Goal: Information Seeking & Learning: Learn about a topic

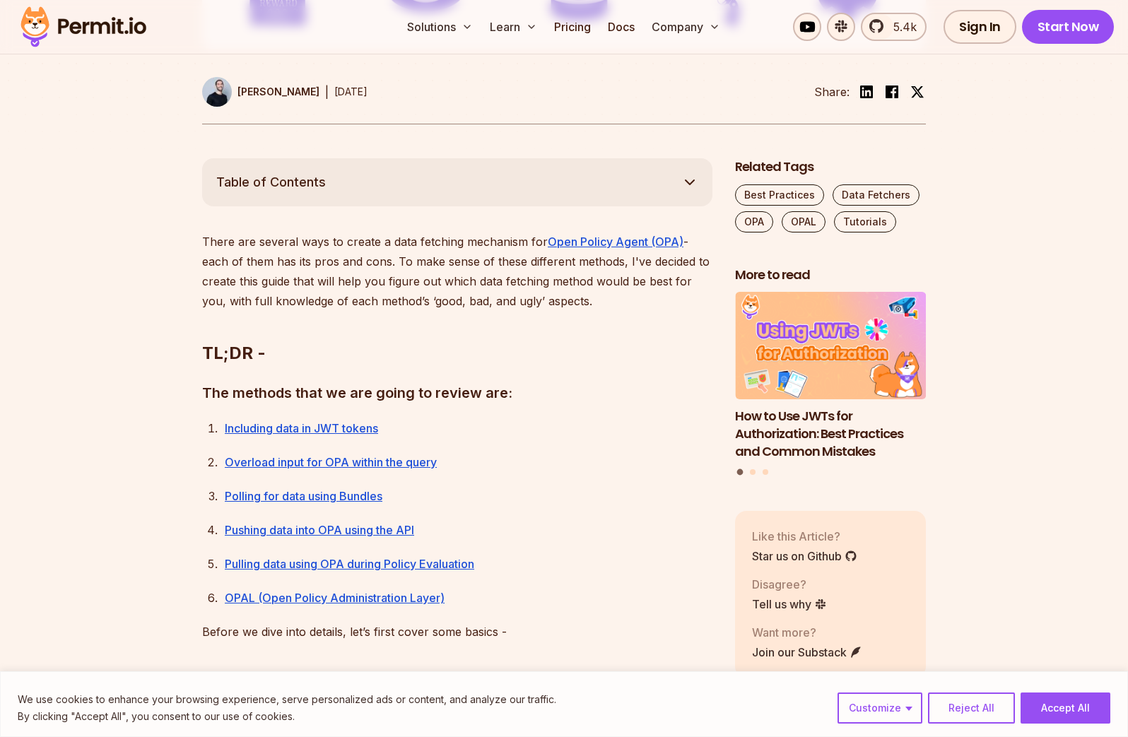
scroll to position [774, 0]
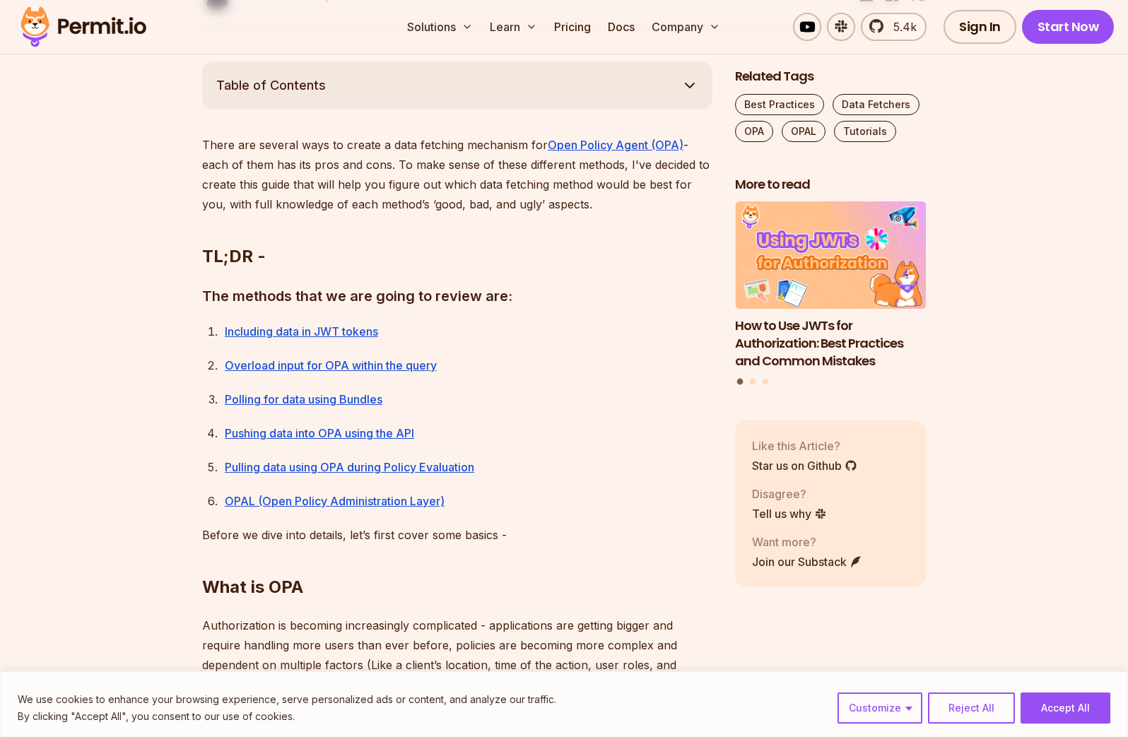
drag, startPoint x: 337, startPoint y: 324, endPoint x: 365, endPoint y: 312, distance: 30.4
click at [337, 324] on link "Including data in JWT tokens" at bounding box center [301, 331] width 153 height 14
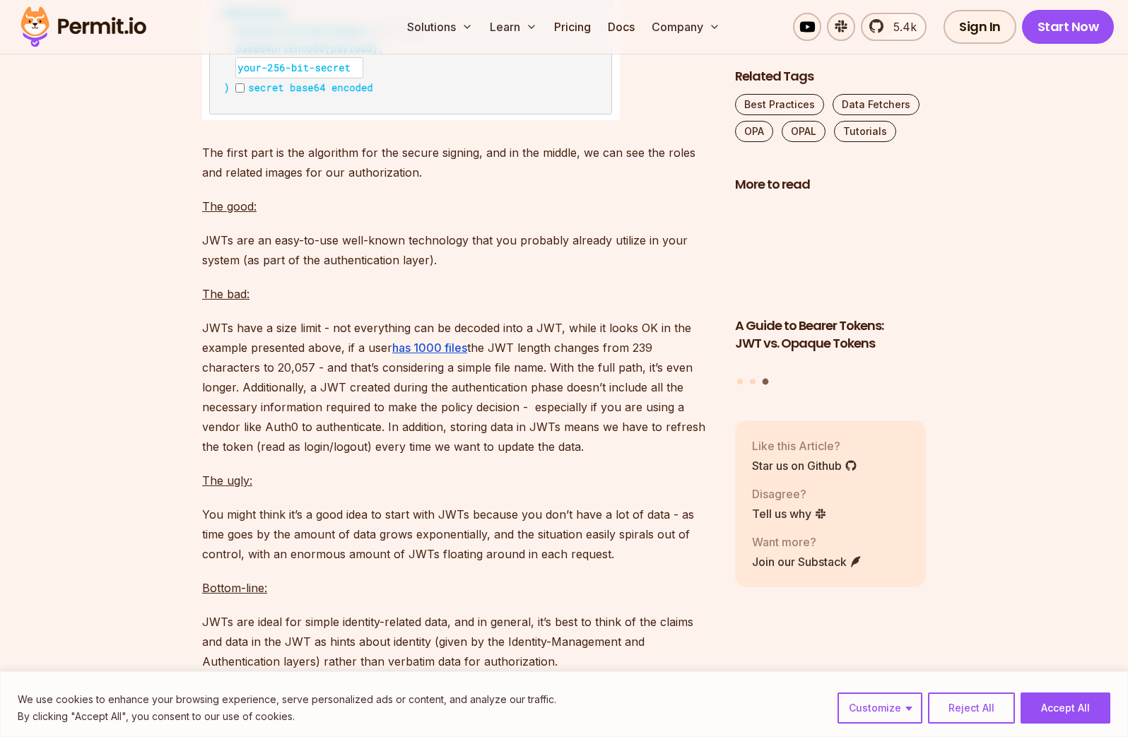
scroll to position [3498, 0]
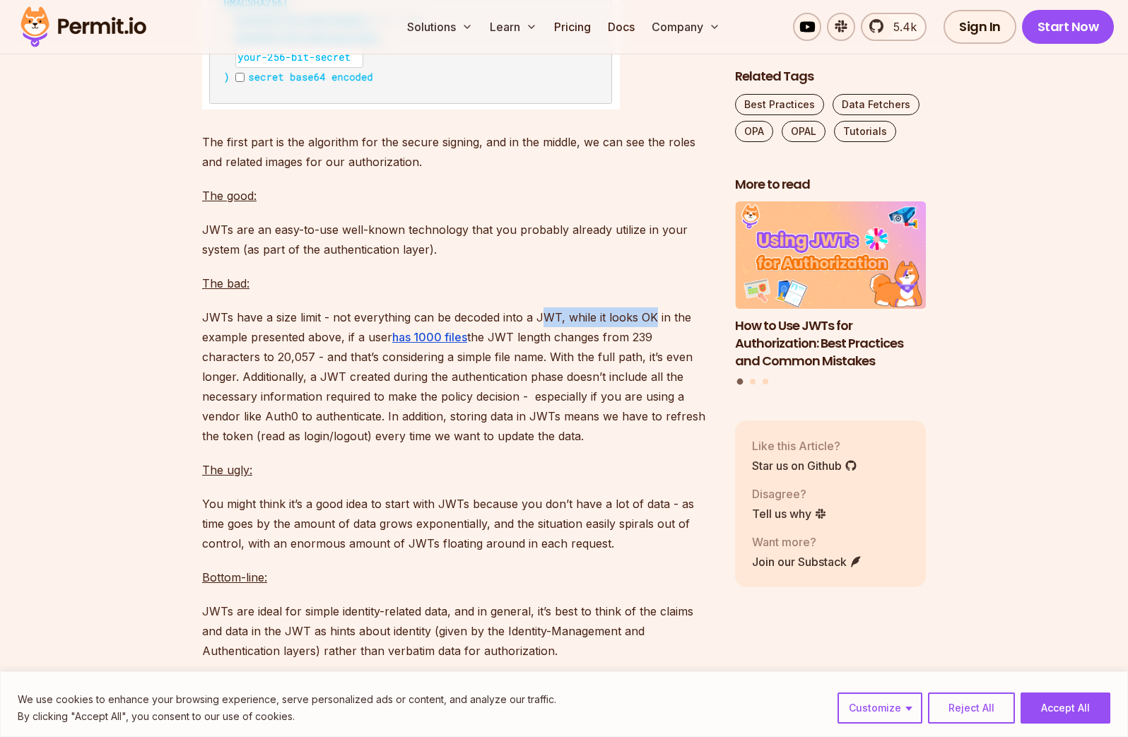
drag, startPoint x: 538, startPoint y: 317, endPoint x: 474, endPoint y: 328, distance: 65.3
click at [649, 316] on p "JWTs have a size limit - not everything can be decoded into a JWT, while it loo…" at bounding box center [457, 376] width 510 height 138
click at [248, 331] on p "JWTs have a size limit - not everything can be decoded into a JWT, while it loo…" at bounding box center [457, 376] width 510 height 138
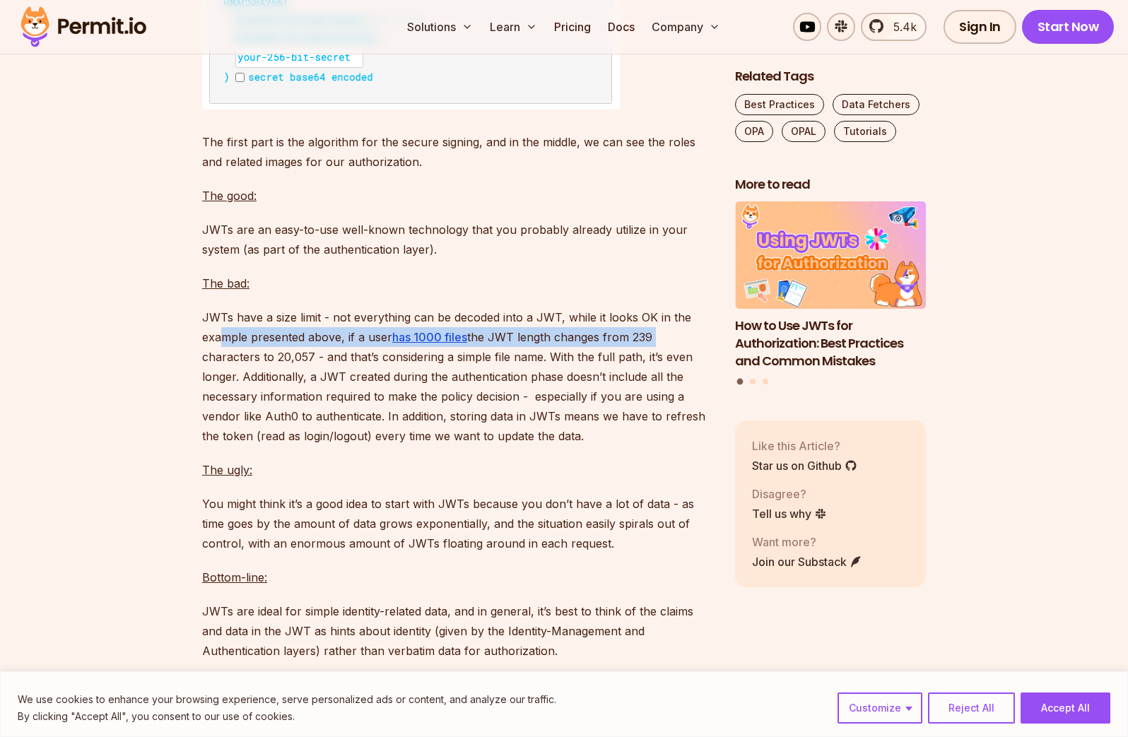
drag, startPoint x: 221, startPoint y: 339, endPoint x: 666, endPoint y: 336, distance: 445.2
click at [661, 337] on p "JWTs have a size limit - not everything can be decoded into a JWT, while it loo…" at bounding box center [457, 376] width 510 height 138
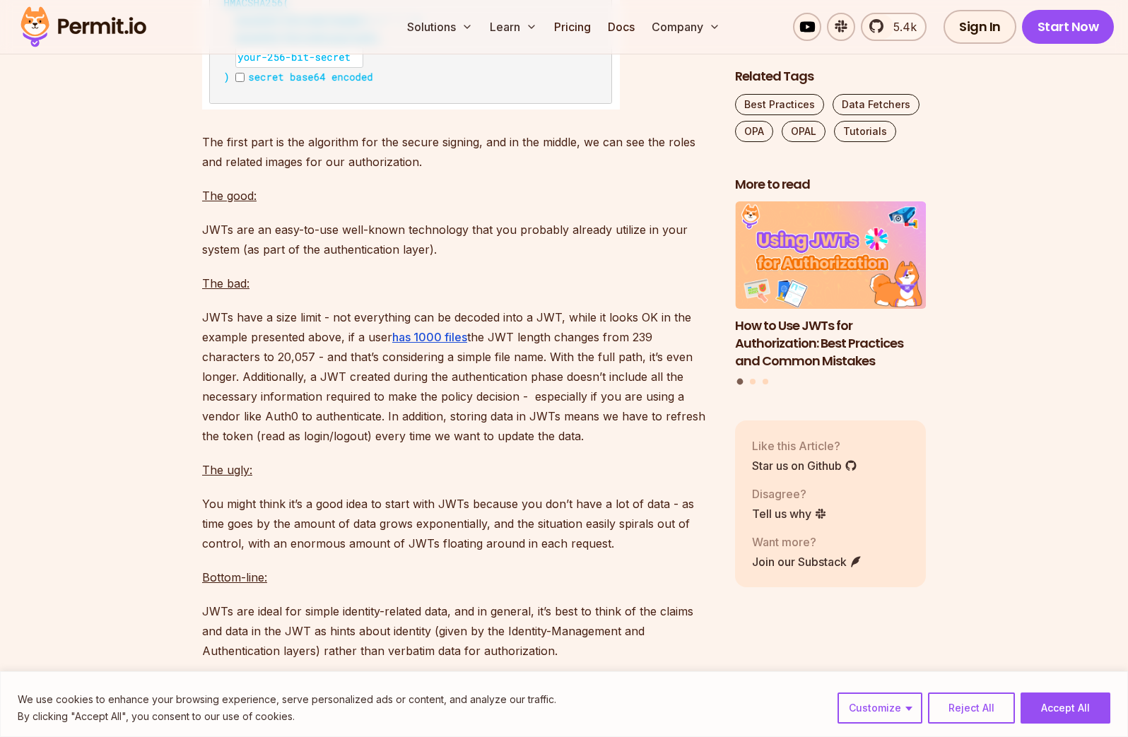
drag, startPoint x: 666, startPoint y: 336, endPoint x: 537, endPoint y: 381, distance: 136.8
click at [666, 337] on p "JWTs have a size limit - not everything can be decoded into a JWT, while it loo…" at bounding box center [457, 376] width 510 height 138
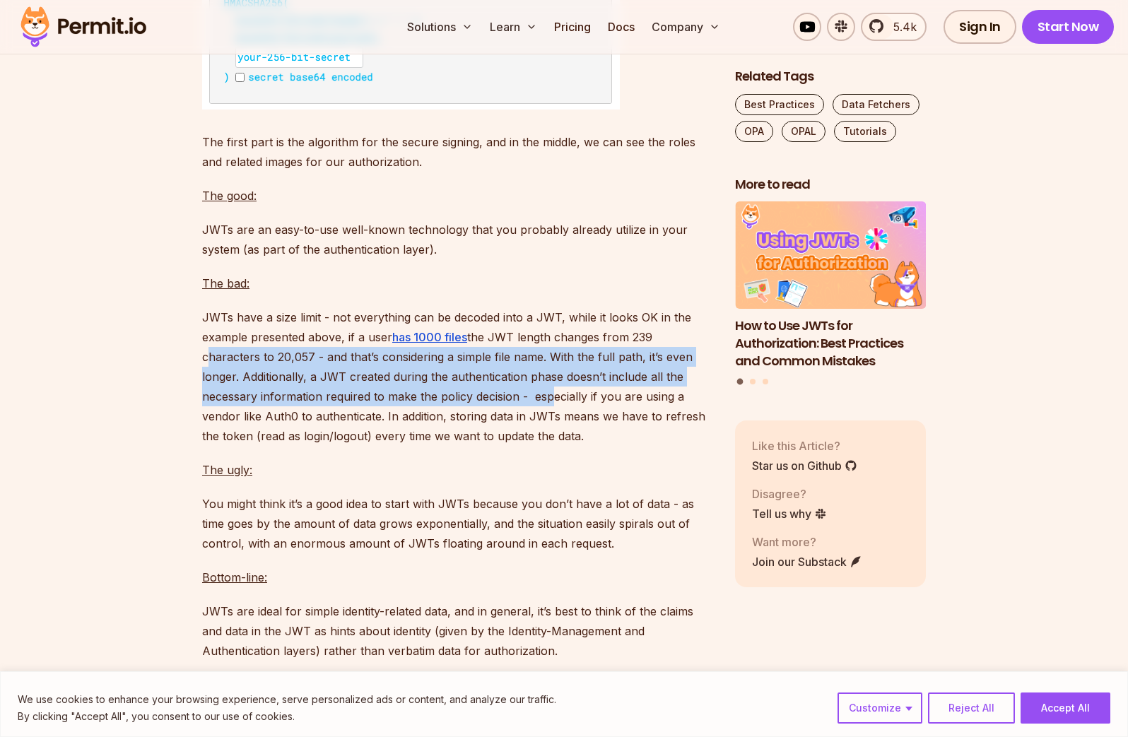
drag, startPoint x: 319, startPoint y: 370, endPoint x: 548, endPoint y: 399, distance: 230.1
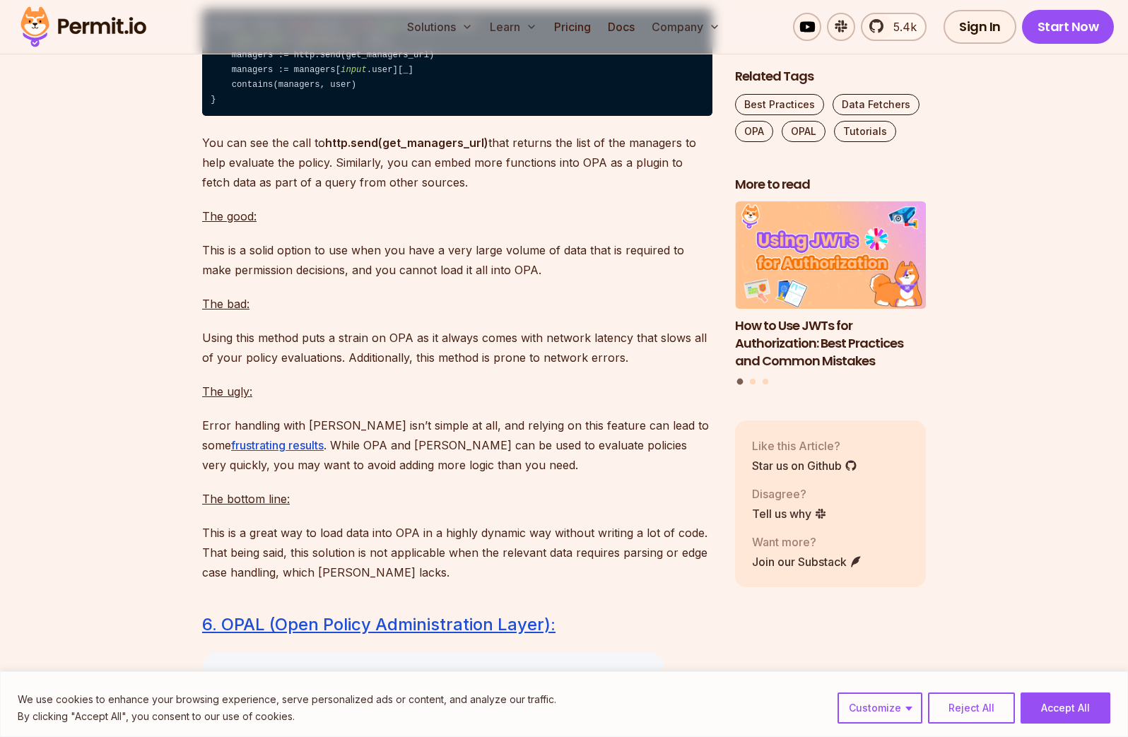
scroll to position [8410, 0]
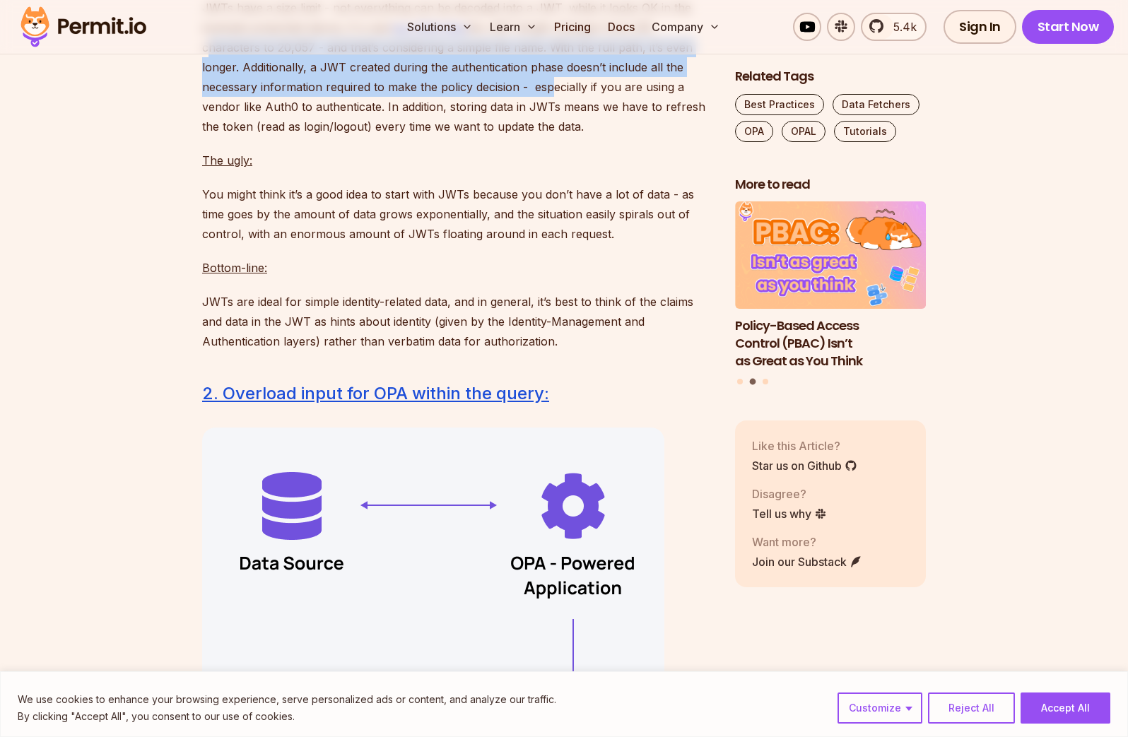
scroll to position [3797, 0]
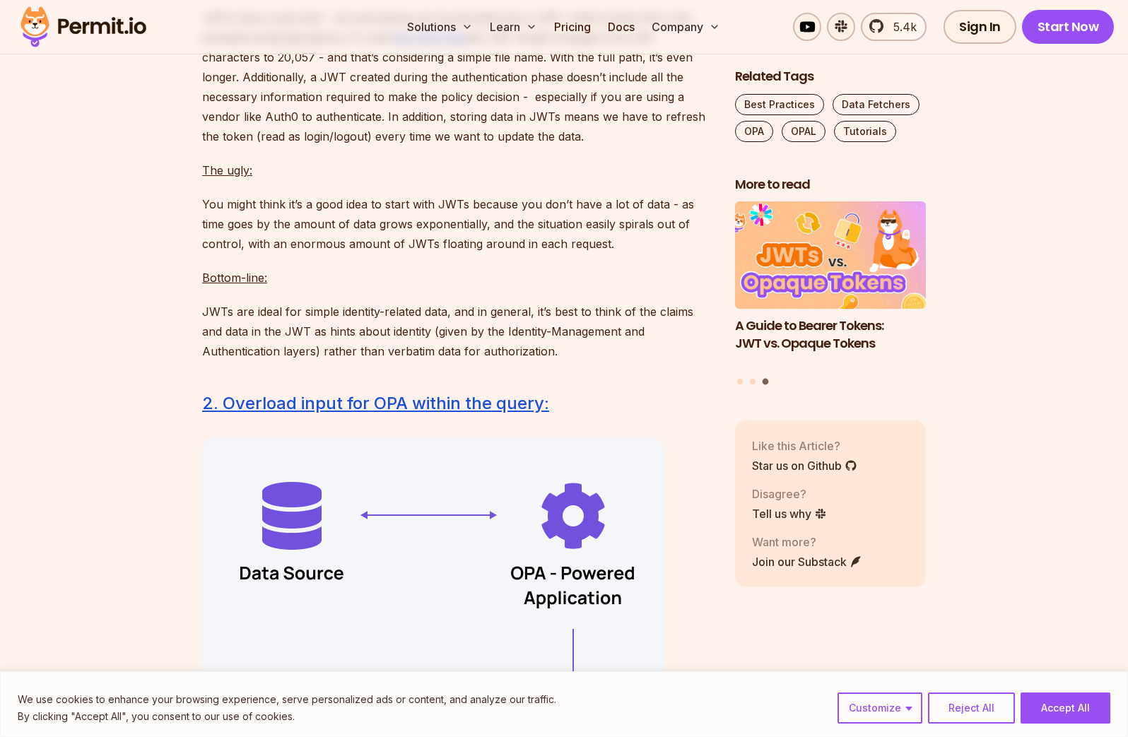
click at [312, 270] on p "Bottom-line:" at bounding box center [457, 278] width 510 height 20
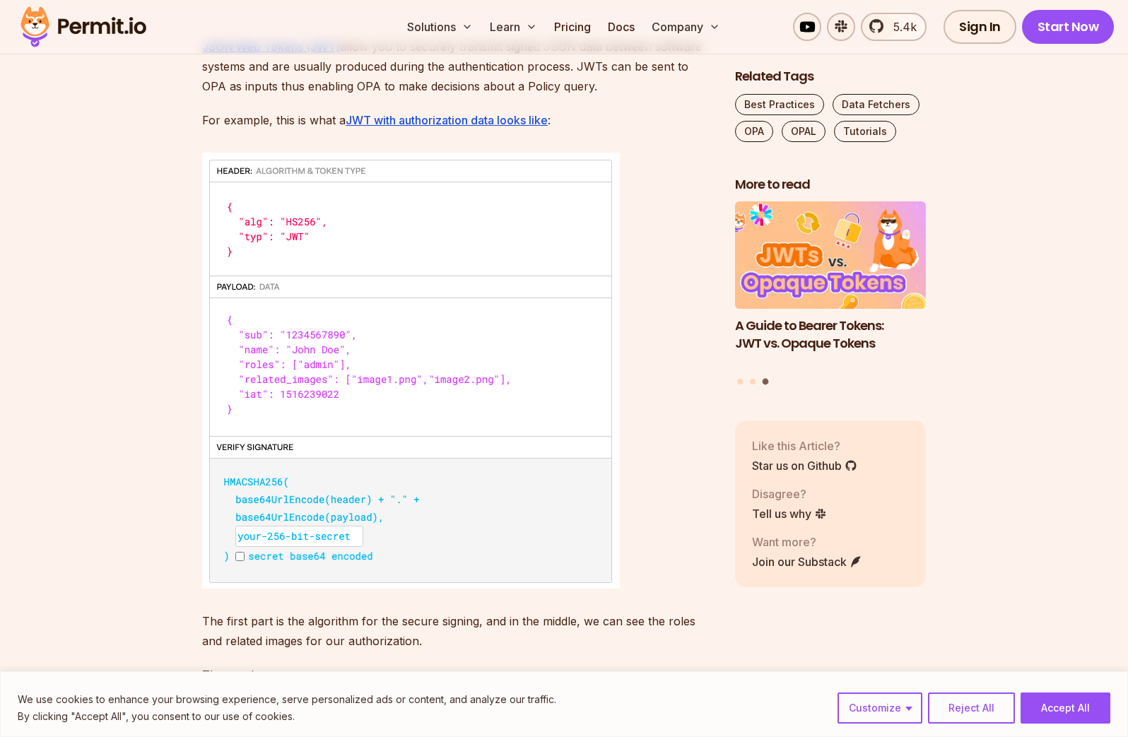
scroll to position [3806, 0]
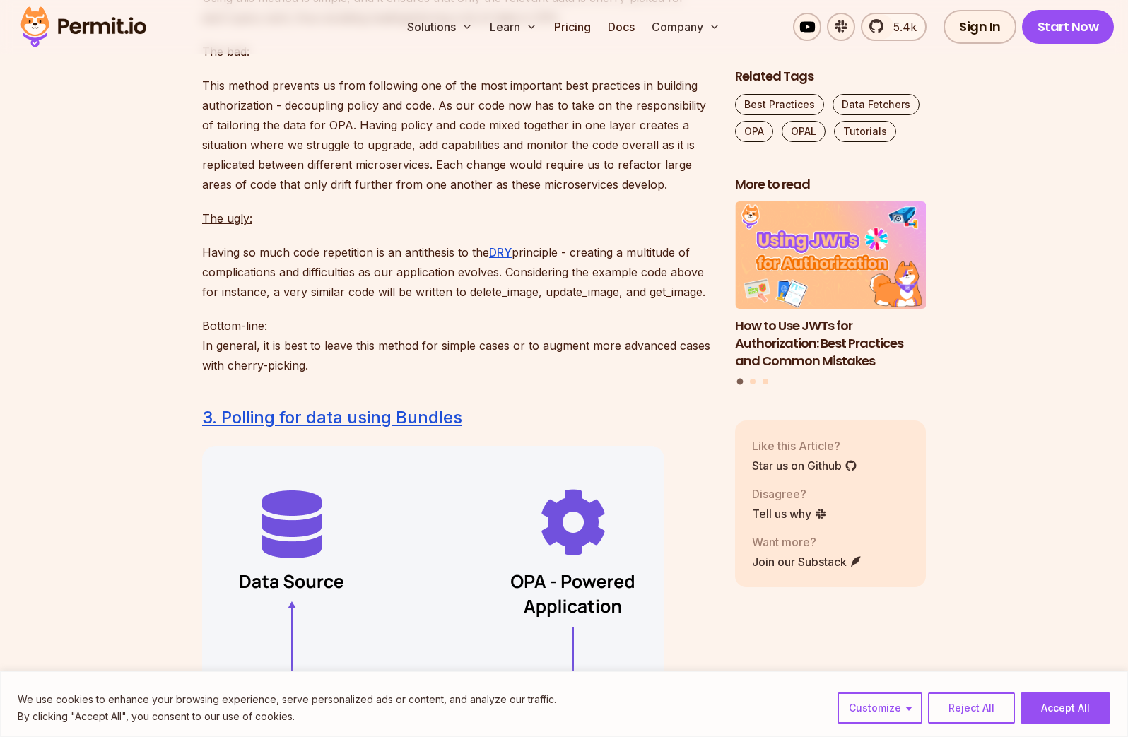
scroll to position [5051, 0]
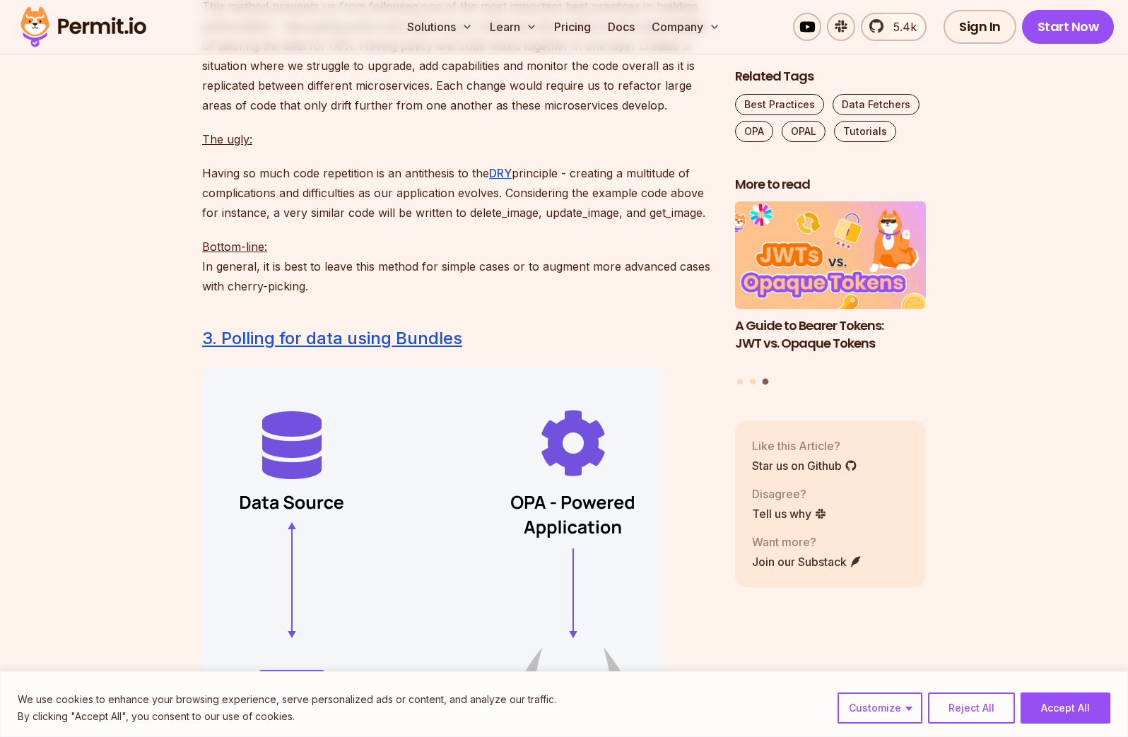
click at [295, 149] on p "The ugly:" at bounding box center [457, 139] width 510 height 20
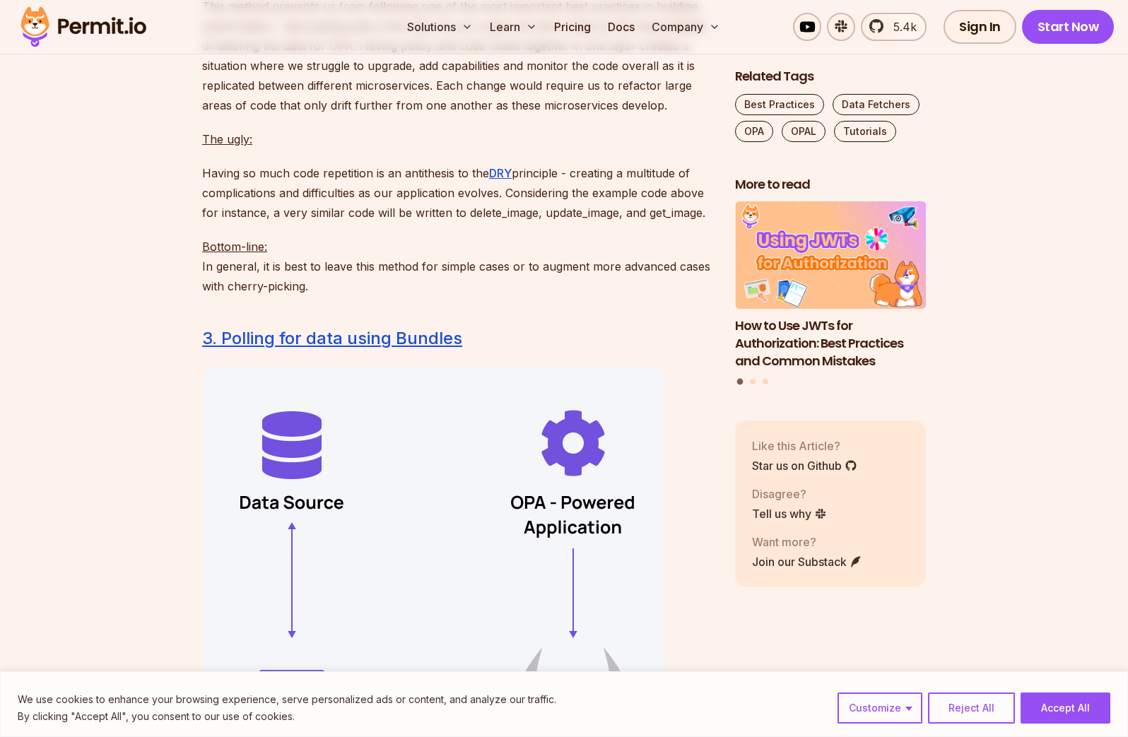
click at [281, 195] on div "There are several ways to create a data fetching mechanism for Open Policy Agen…" at bounding box center [457, 656] width 510 height 9597
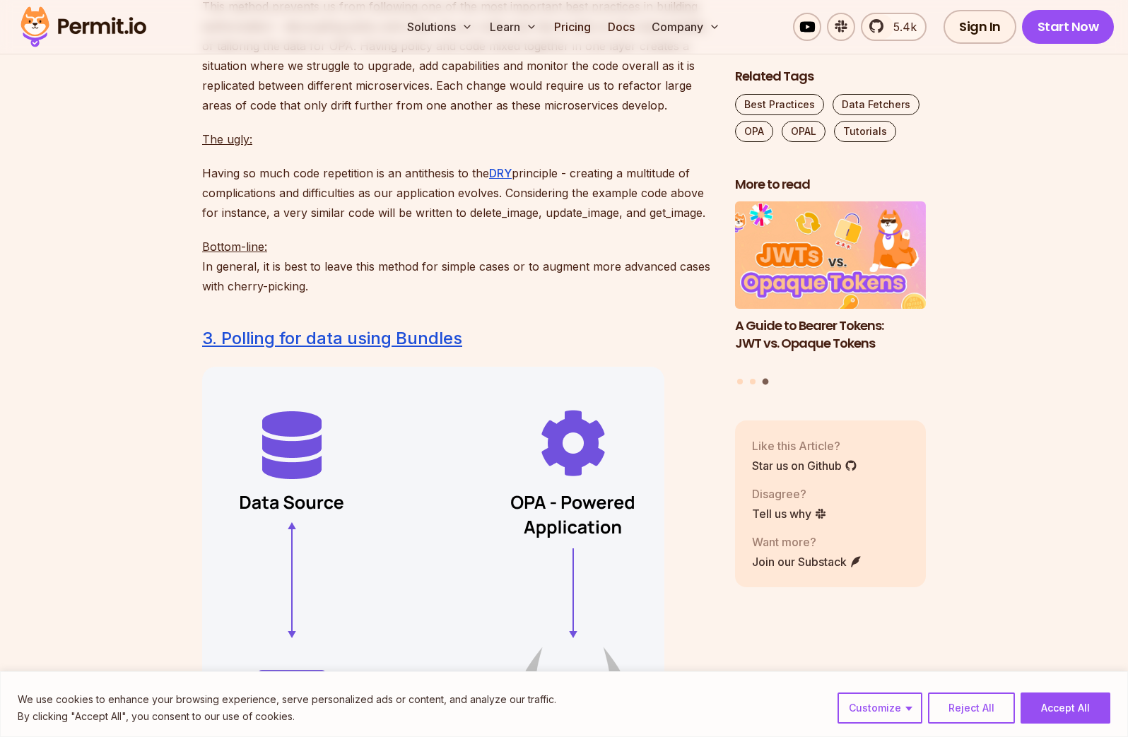
click at [254, 197] on div "There are several ways to create a data fetching mechanism for Open Policy Agen…" at bounding box center [457, 656] width 510 height 9597
click at [273, 194] on div "There are several ways to create a data fetching mechanism for Open Policy Agen…" at bounding box center [457, 656] width 510 height 9597
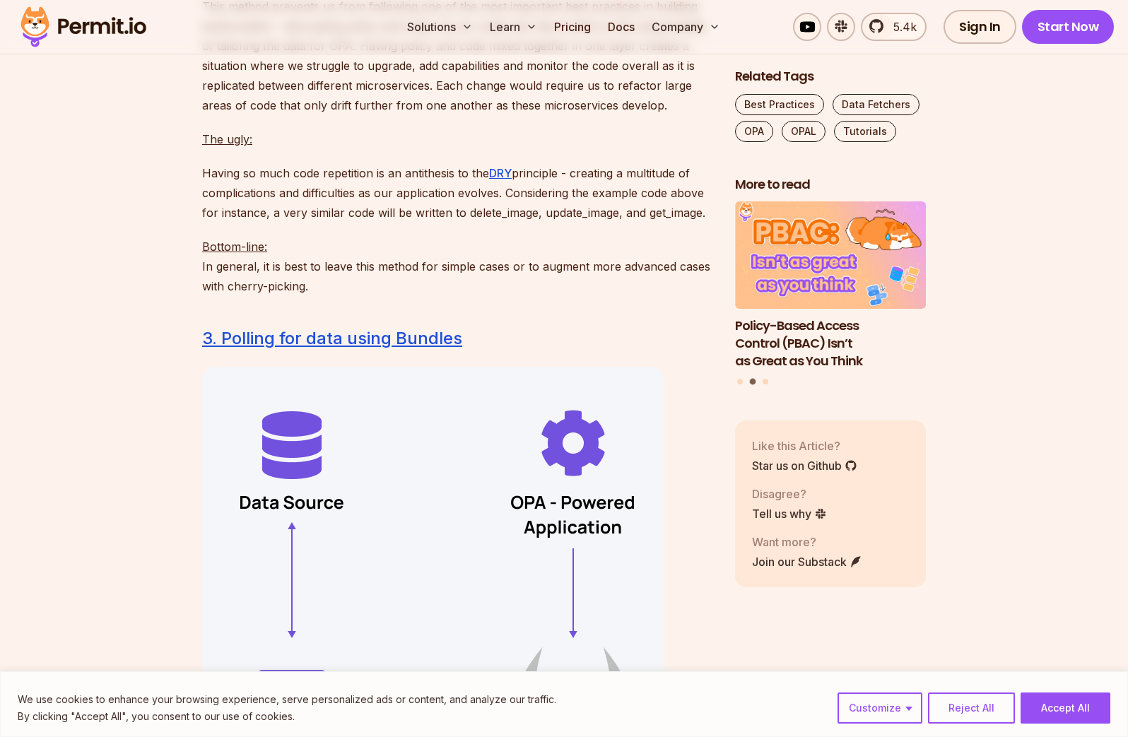
click at [309, 223] on p "Having so much code repetition is an antithesis to the DRY principle - creating…" at bounding box center [457, 192] width 510 height 59
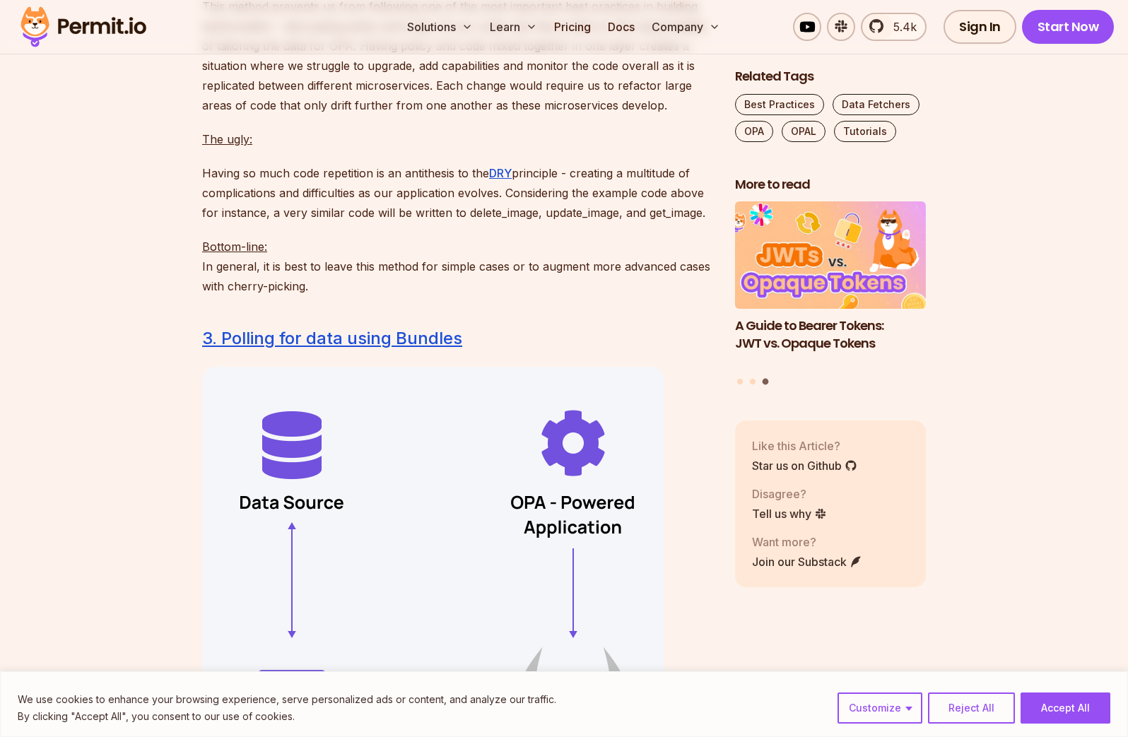
click at [264, 216] on p "Having so much code repetition is an antithesis to the DRY principle - creating…" at bounding box center [457, 192] width 510 height 59
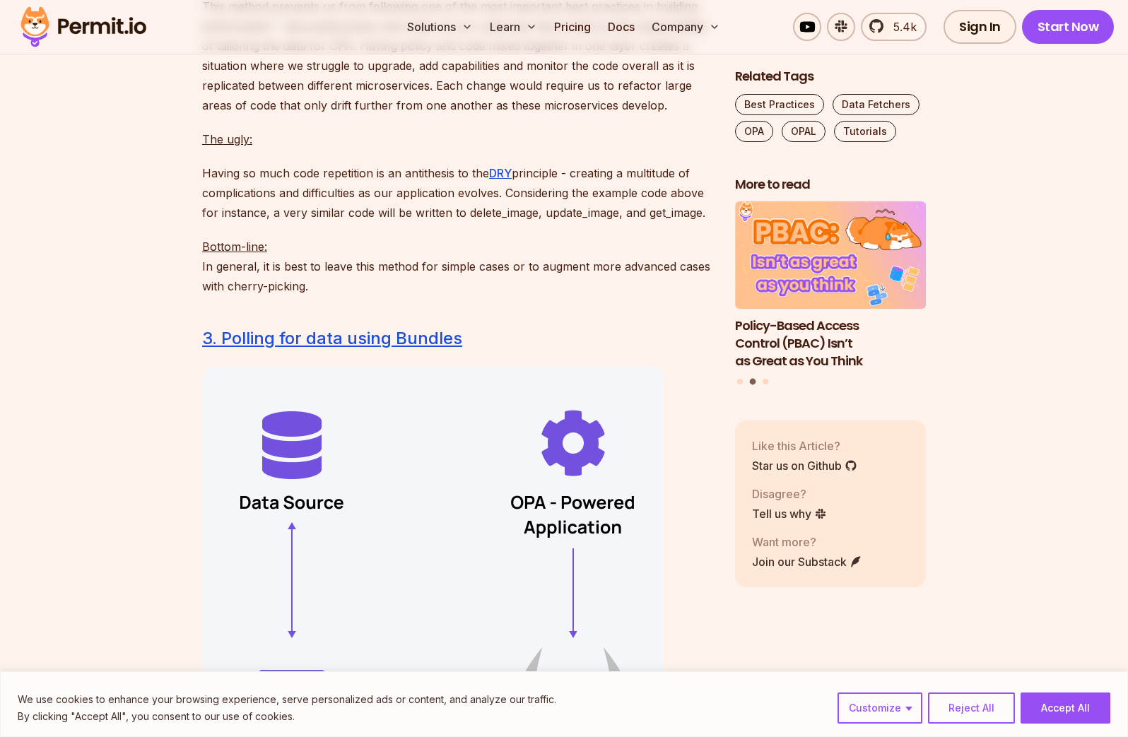
click at [208, 115] on p "This method prevents us from following one of the most important best practices…" at bounding box center [457, 55] width 510 height 119
click at [203, 115] on p "This method prevents us from following one of the most important best practices…" at bounding box center [457, 55] width 510 height 119
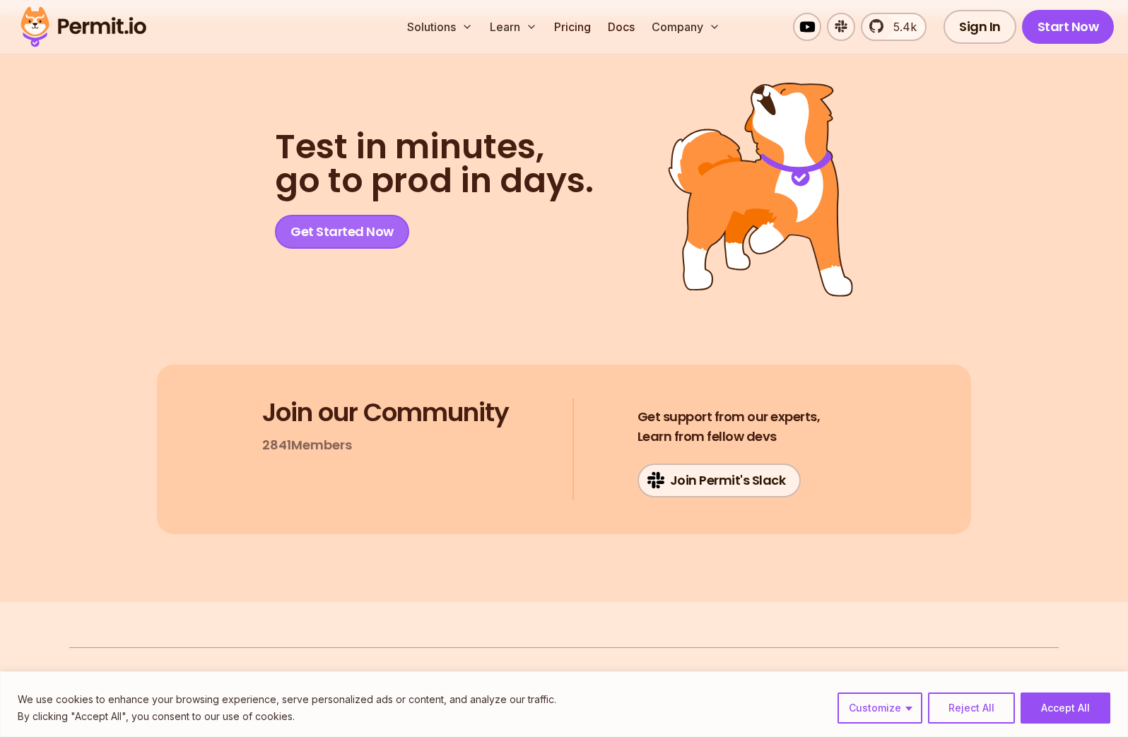
scroll to position [10777, 0]
